Goal: Information Seeking & Learning: Learn about a topic

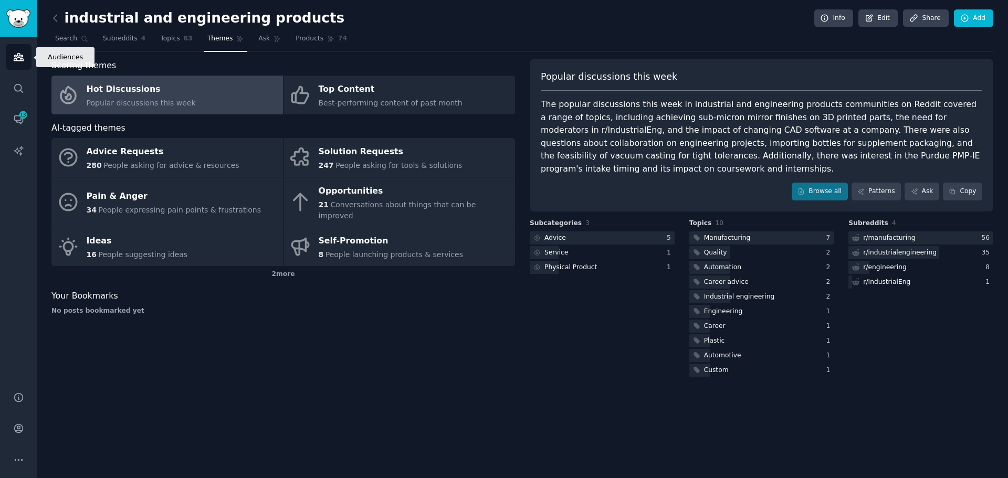
click at [25, 56] on link "Audiences" at bounding box center [19, 57] width 26 height 26
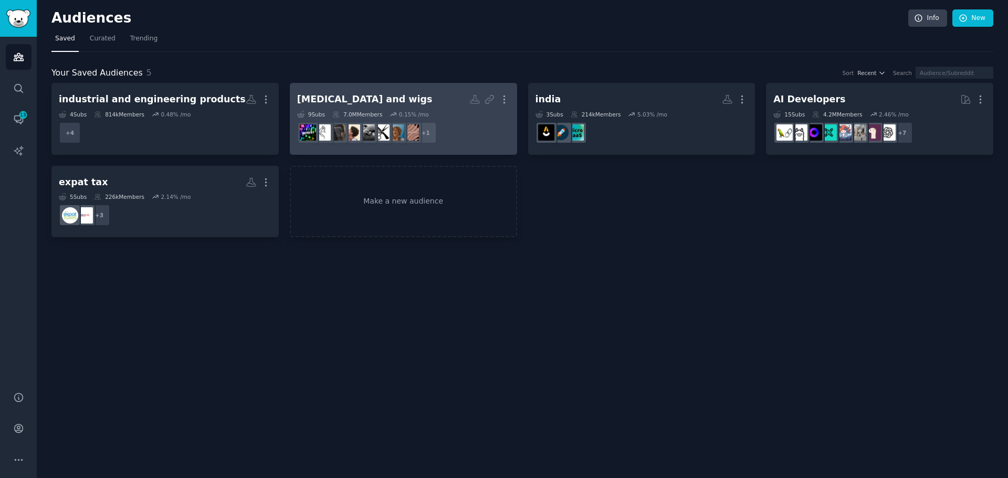
click at [356, 101] on div "[MEDICAL_DATA] and wigs" at bounding box center [364, 99] width 135 height 13
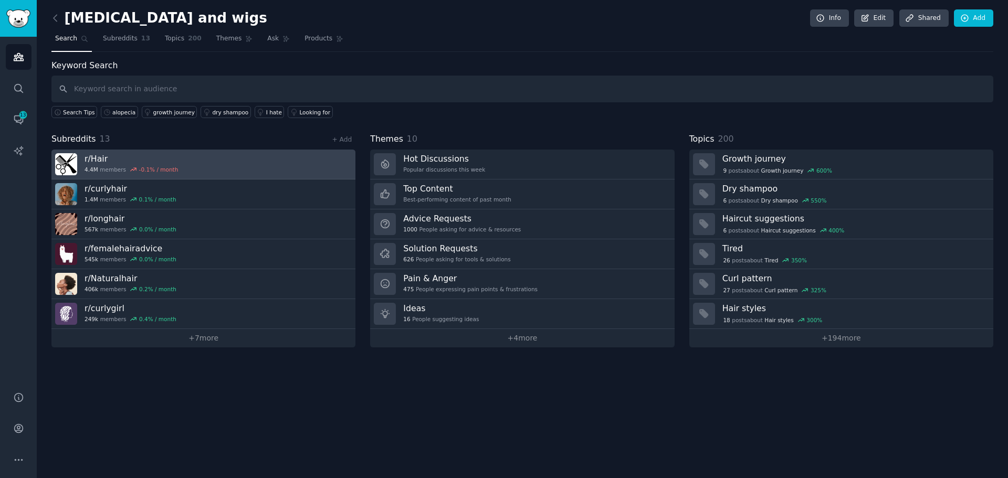
click at [117, 165] on div "r/ Hair 4.4M members -0.1 % / month" at bounding box center [131, 164] width 93 height 22
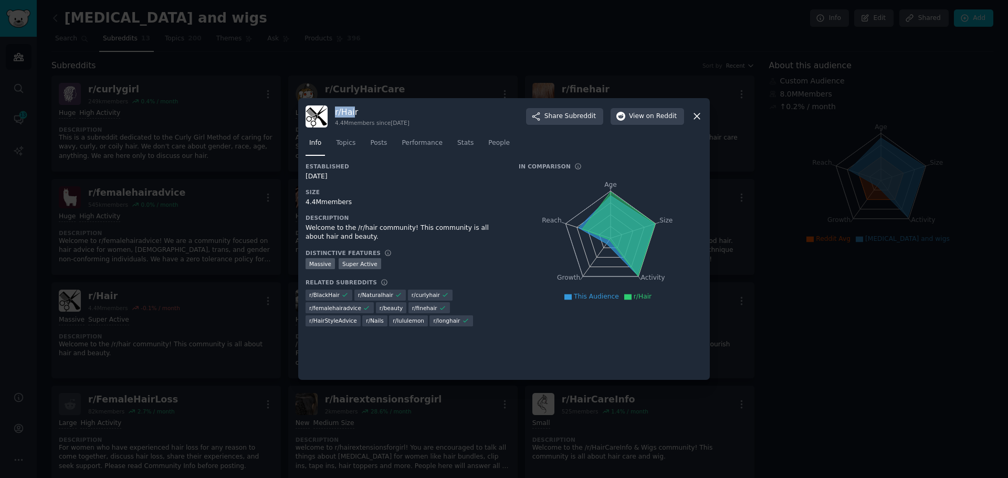
drag, startPoint x: 349, startPoint y: 111, endPoint x: 336, endPoint y: 112, distance: 12.6
click at [336, 112] on h3 "r/ Hair" at bounding box center [372, 112] width 75 height 11
click at [417, 82] on div at bounding box center [504, 239] width 1008 height 478
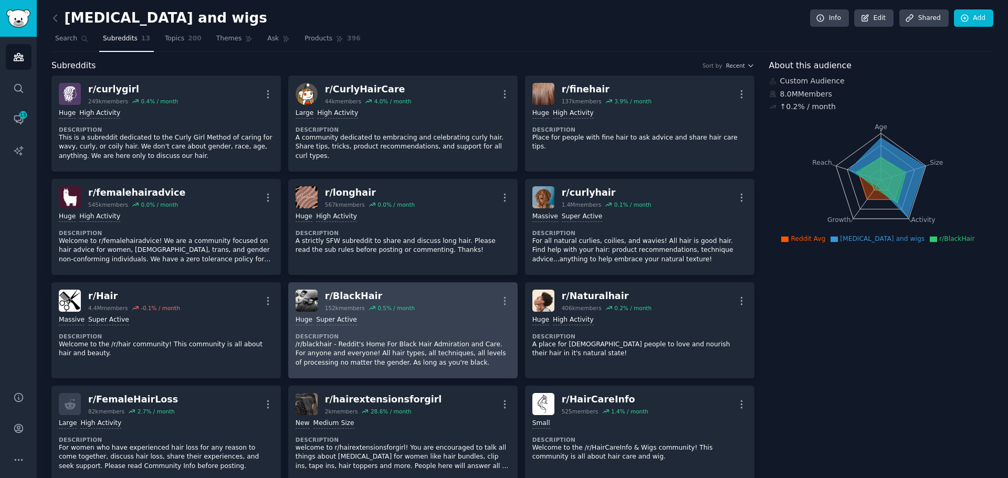
click at [356, 298] on div "r/ BlackHair" at bounding box center [370, 296] width 90 height 13
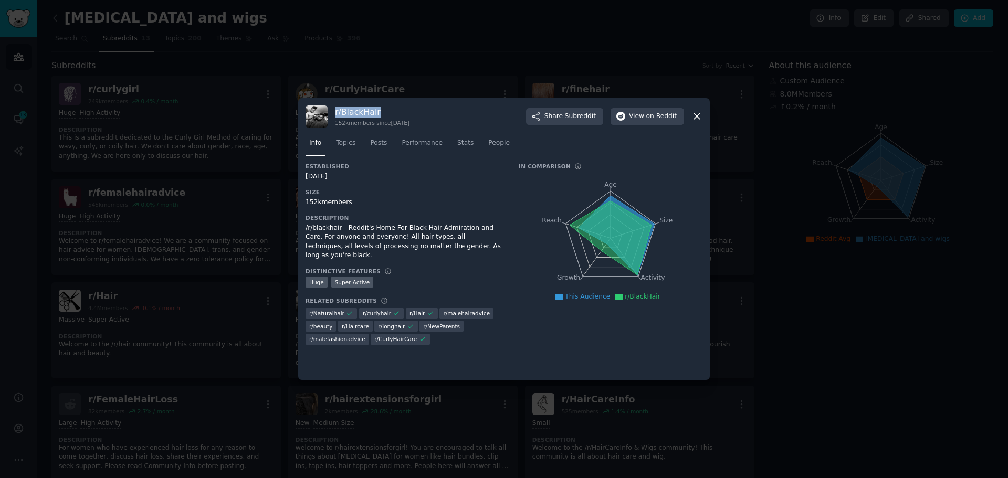
drag, startPoint x: 378, startPoint y: 110, endPoint x: 332, endPoint y: 111, distance: 45.7
click at [332, 111] on div "r/ BlackHair 152k members since [DATE] Share Subreddit View on Reddit" at bounding box center [504, 117] width 397 height 22
copy h3 "r/ BlackHair"
